Goal: Find specific page/section: Find specific page/section

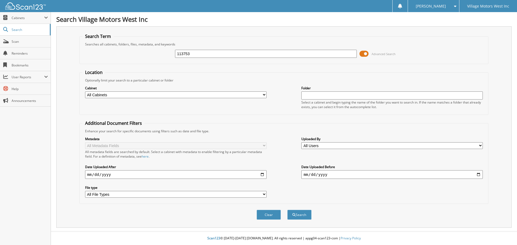
type input "113753"
click at [287, 210] on button "Search" at bounding box center [299, 215] width 24 height 10
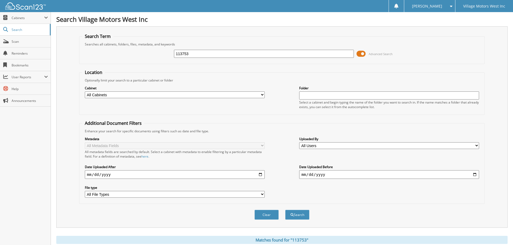
scroll to position [135, 0]
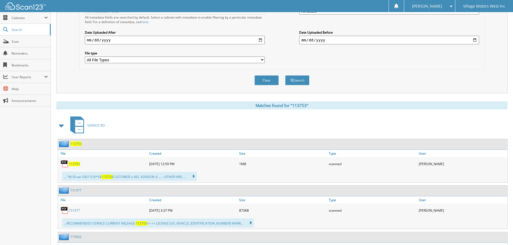
click at [77, 165] on span "113753" at bounding box center [74, 164] width 11 height 5
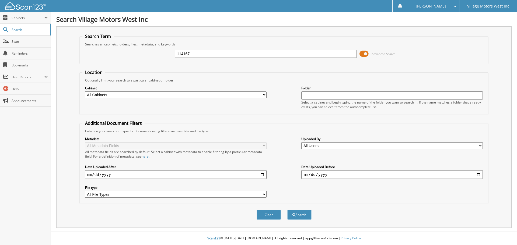
type input "114167"
click at [287, 210] on button "Search" at bounding box center [299, 215] width 24 height 10
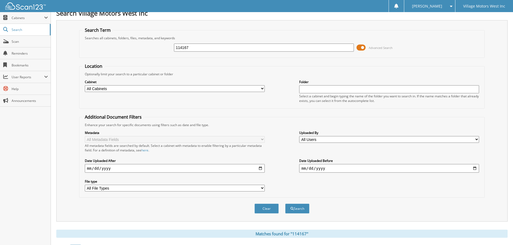
scroll to position [89, 0]
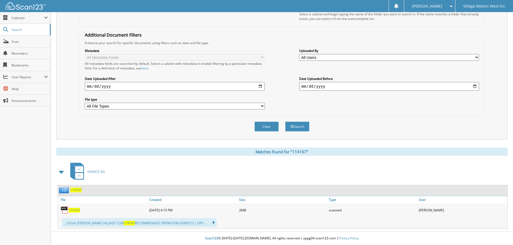
click at [76, 211] on span "114167" at bounding box center [74, 210] width 11 height 5
